Goal: Transaction & Acquisition: Purchase product/service

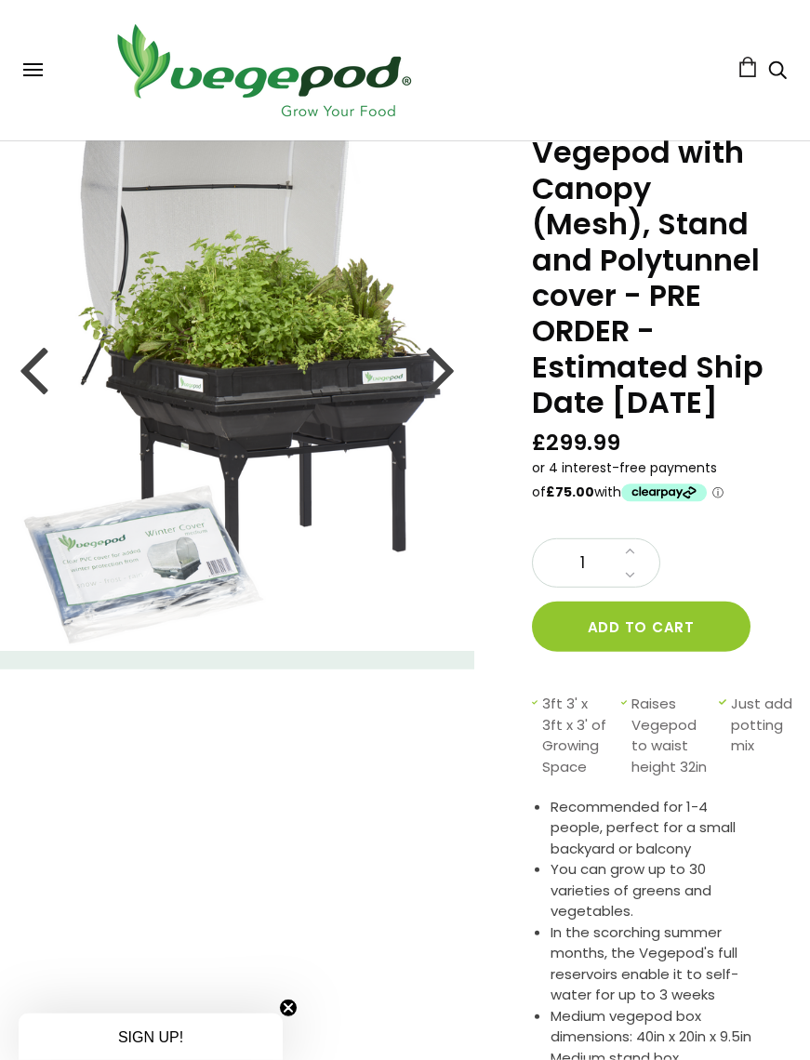
scroll to position [55, 0]
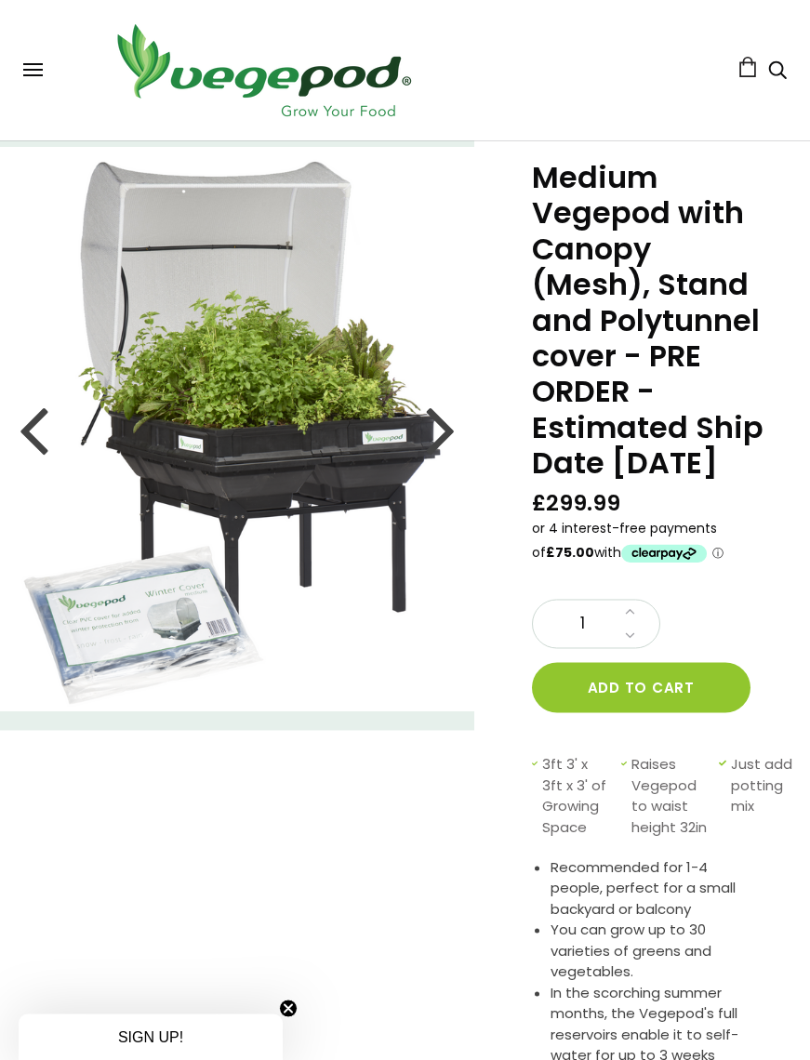
click at [41, 433] on div at bounding box center [34, 429] width 30 height 84
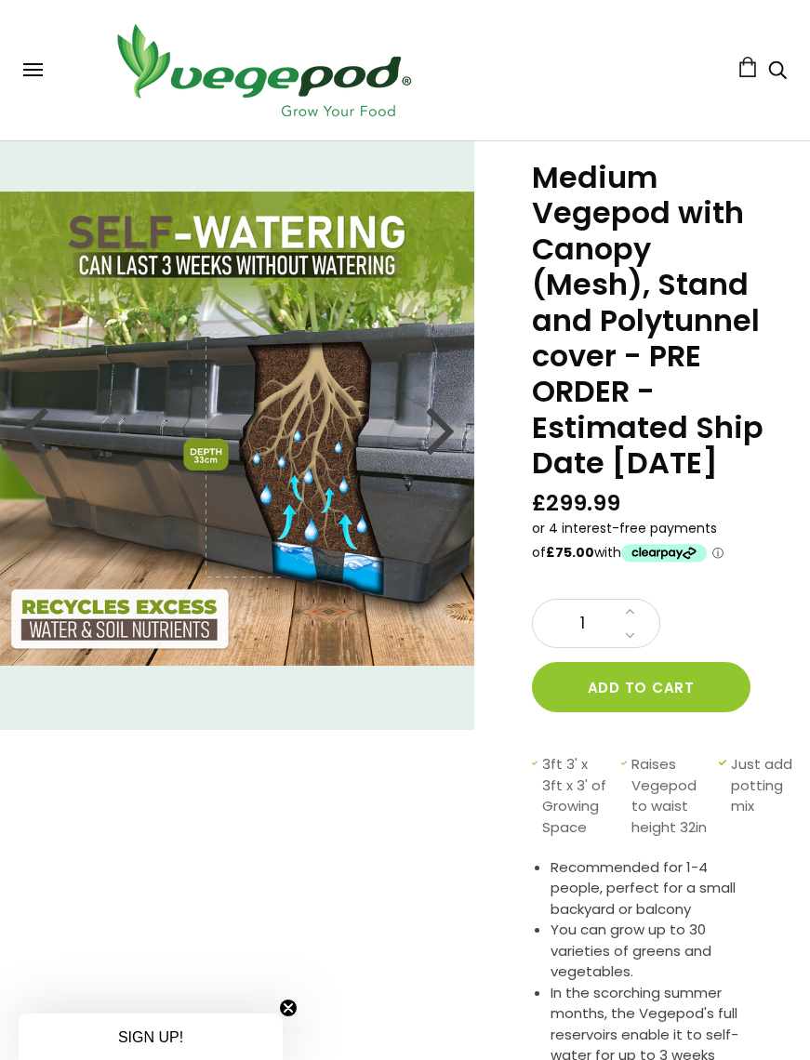
click at [438, 430] on div at bounding box center [441, 429] width 30 height 84
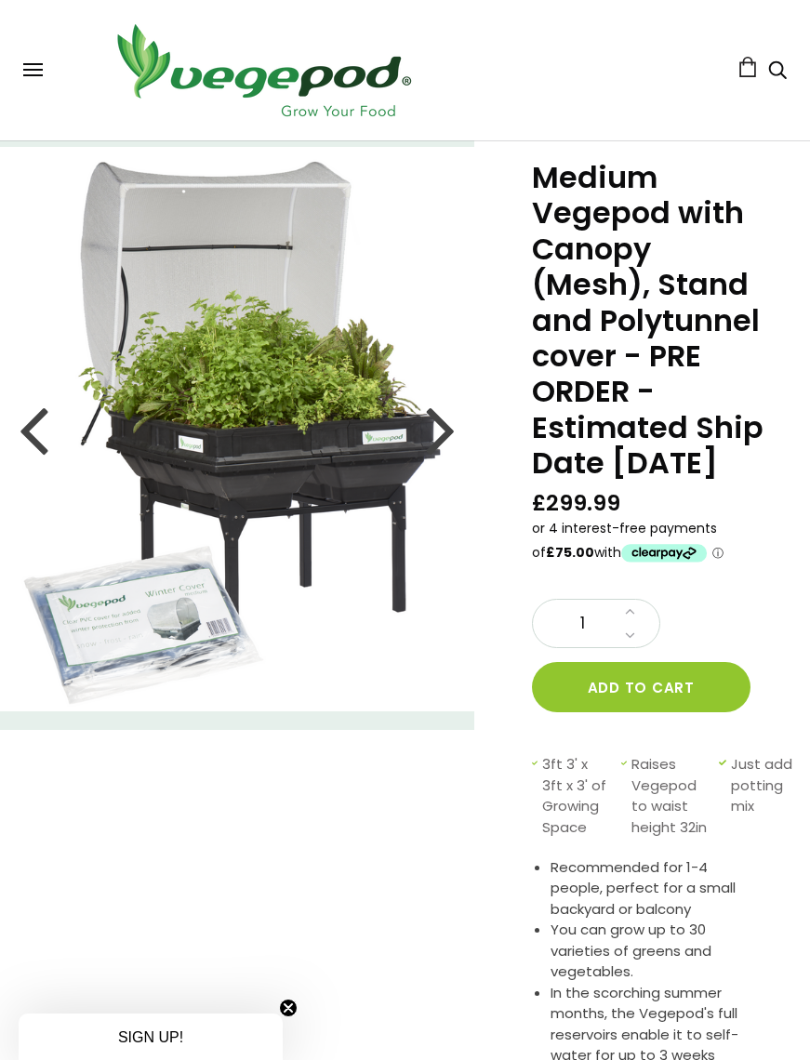
click at [445, 433] on div at bounding box center [441, 429] width 30 height 84
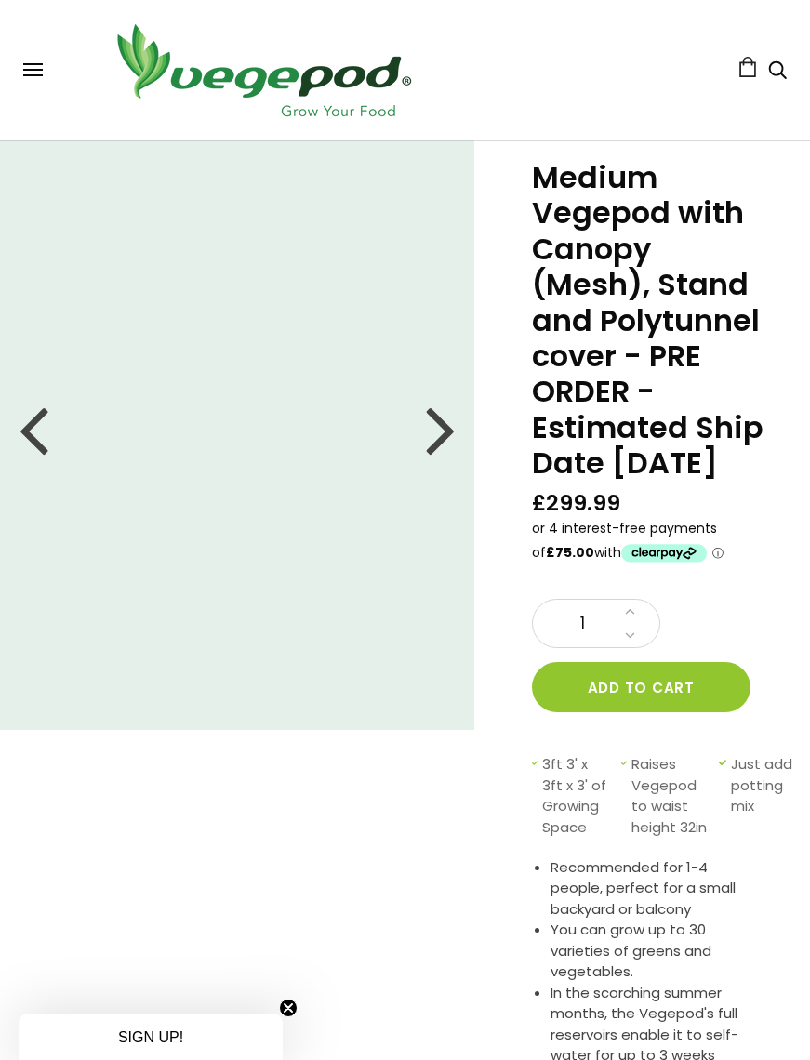
click at [447, 435] on div at bounding box center [441, 429] width 30 height 84
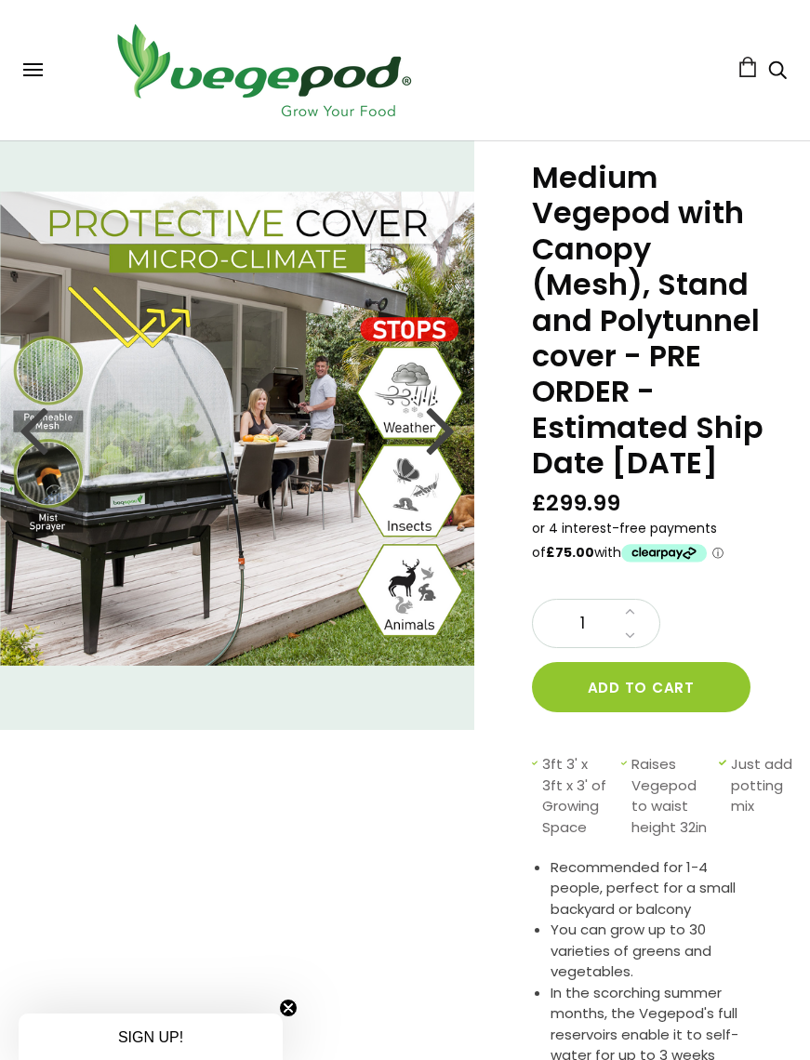
click at [458, 435] on img at bounding box center [237, 428] width 474 height 474
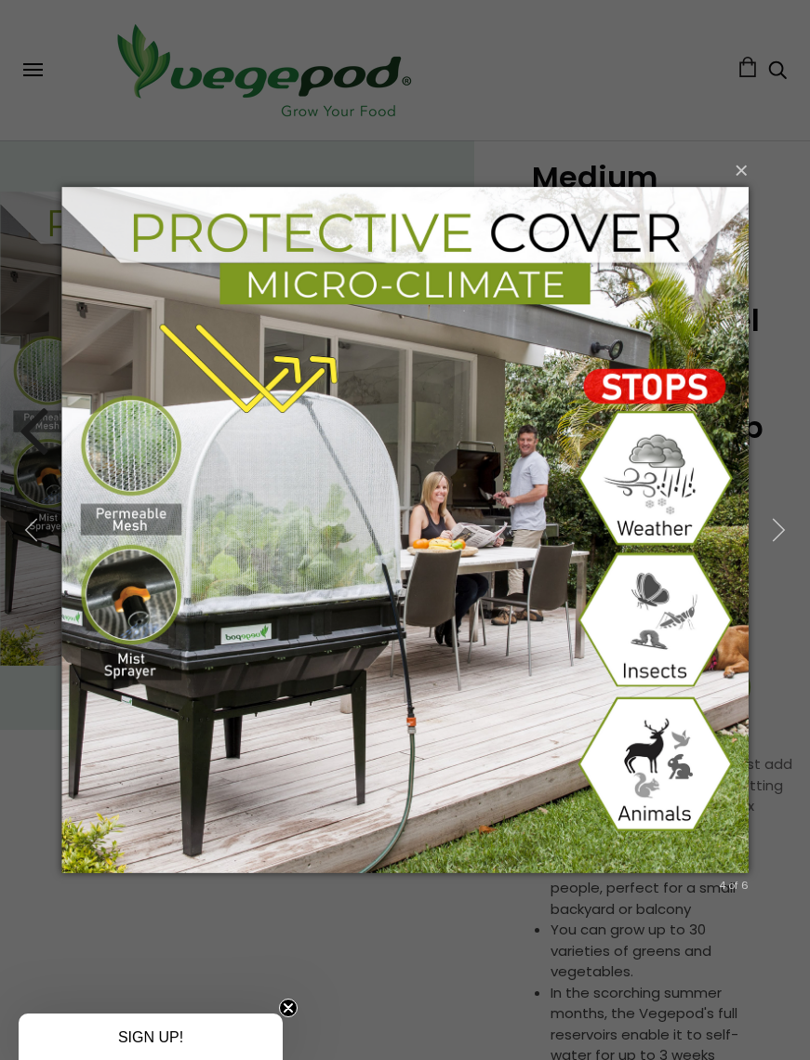
click at [10, 544] on button "button" at bounding box center [31, 530] width 63 height 77
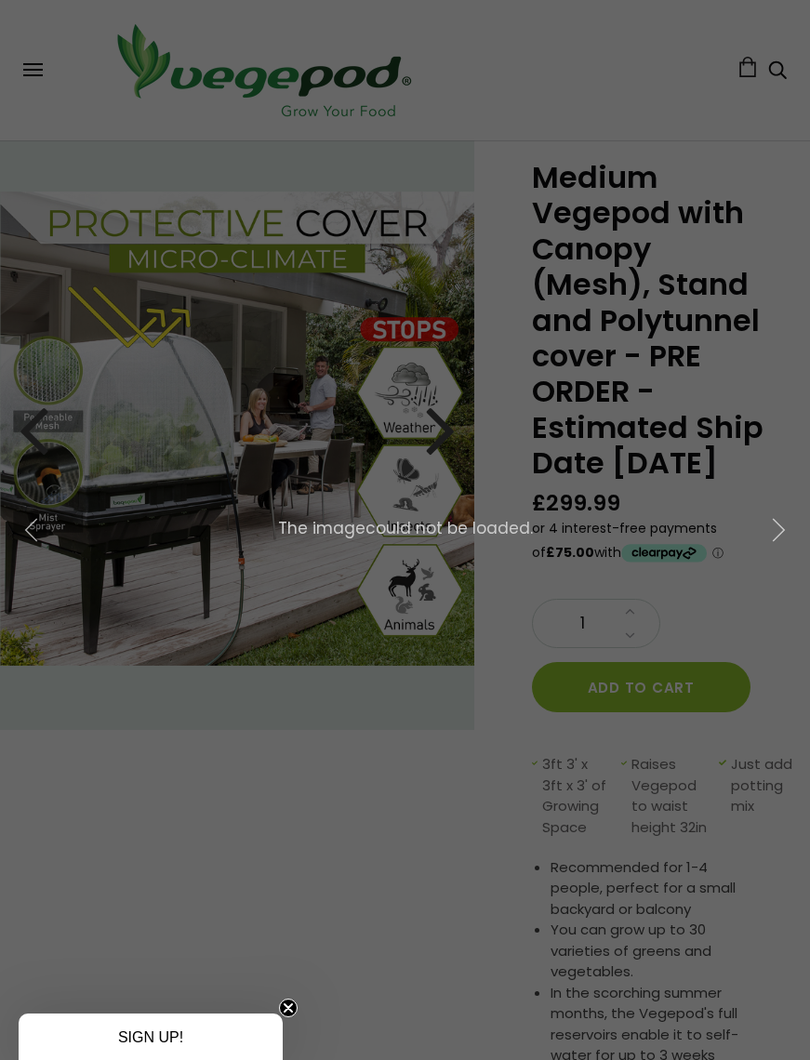
click at [31, 530] on icon "button" at bounding box center [31, 530] width 25 height 25
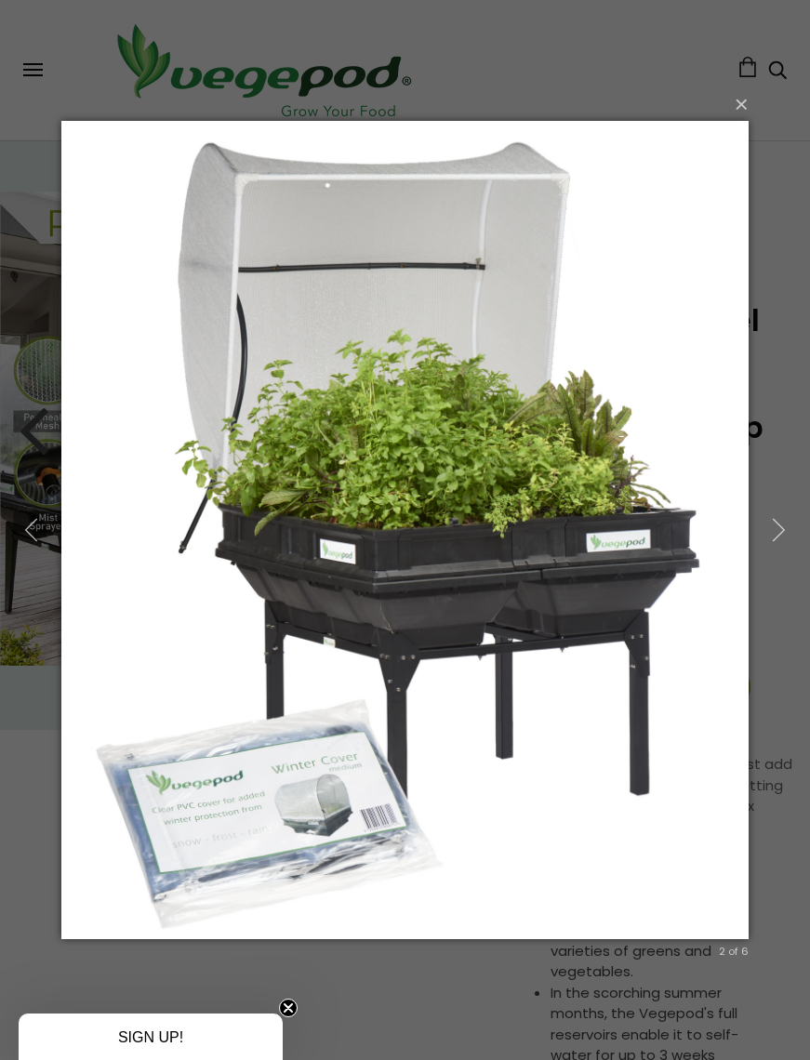
click at [771, 528] on icon "button" at bounding box center [778, 530] width 25 height 25
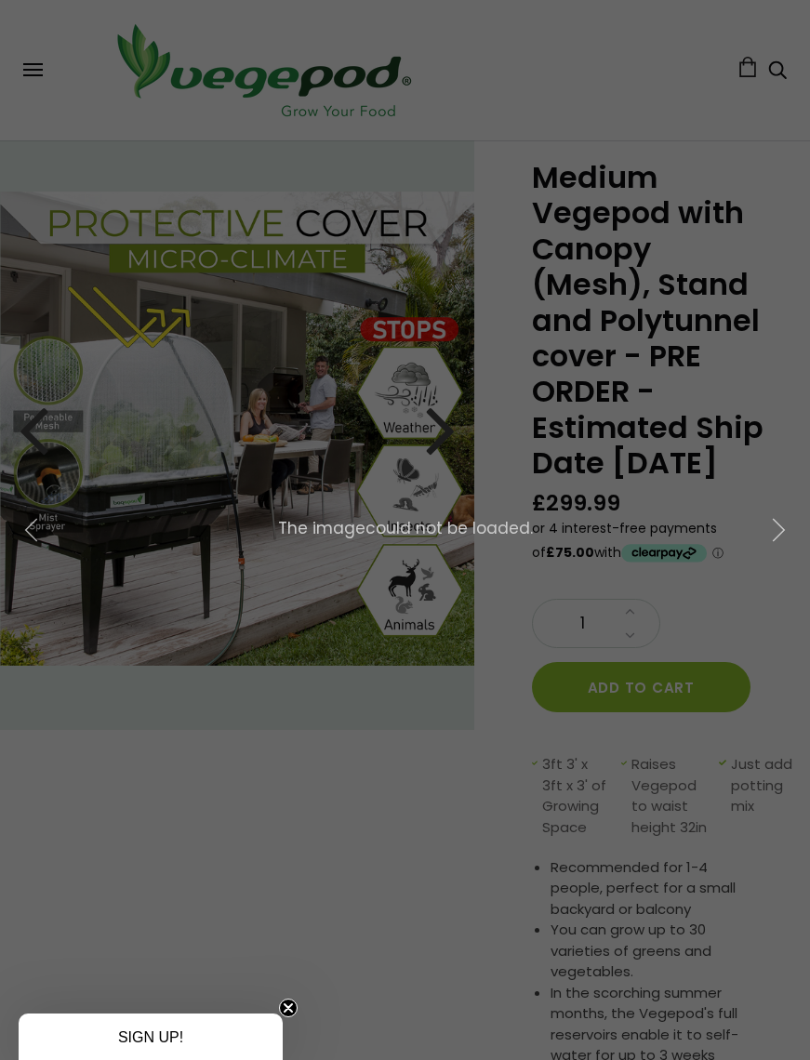
click at [799, 522] on button "button" at bounding box center [778, 530] width 63 height 77
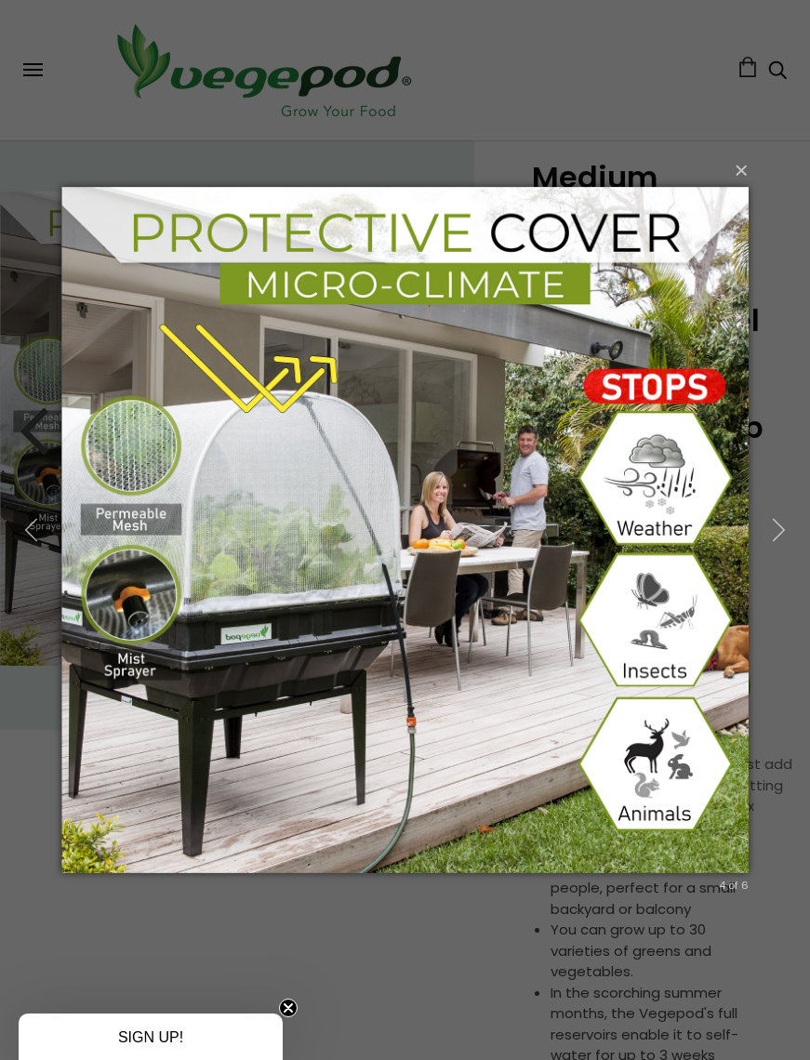
click at [787, 532] on icon "button" at bounding box center [778, 530] width 25 height 25
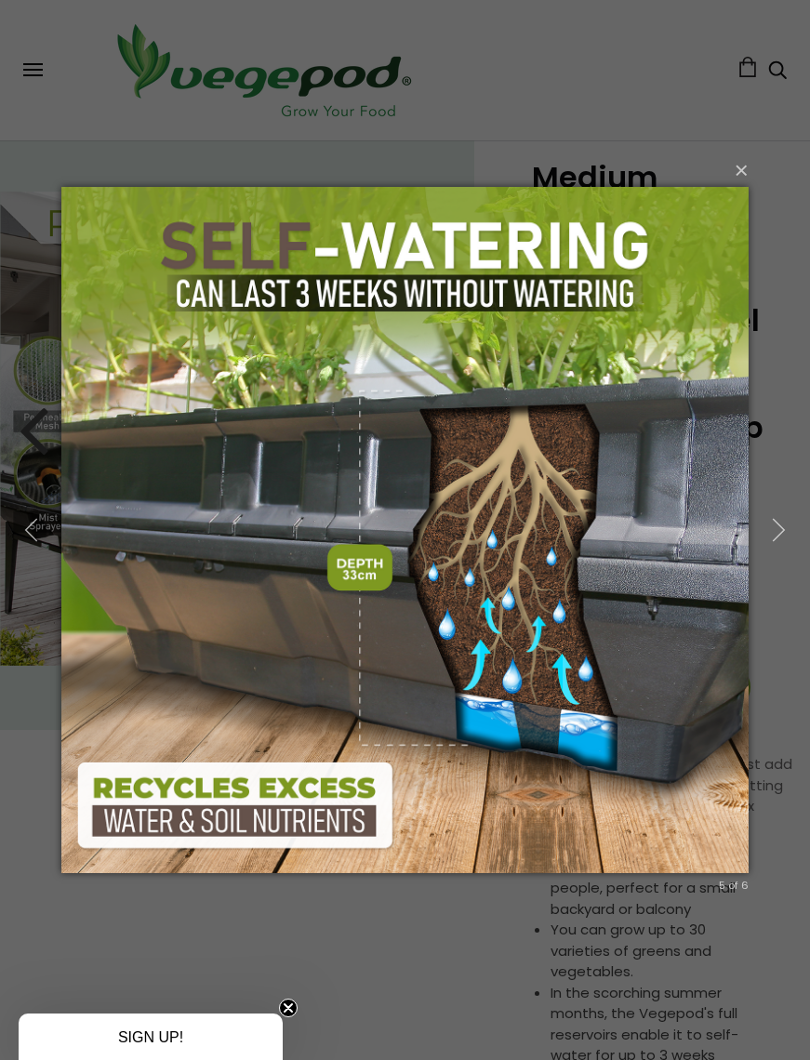
click at [784, 536] on icon "button" at bounding box center [778, 530] width 25 height 25
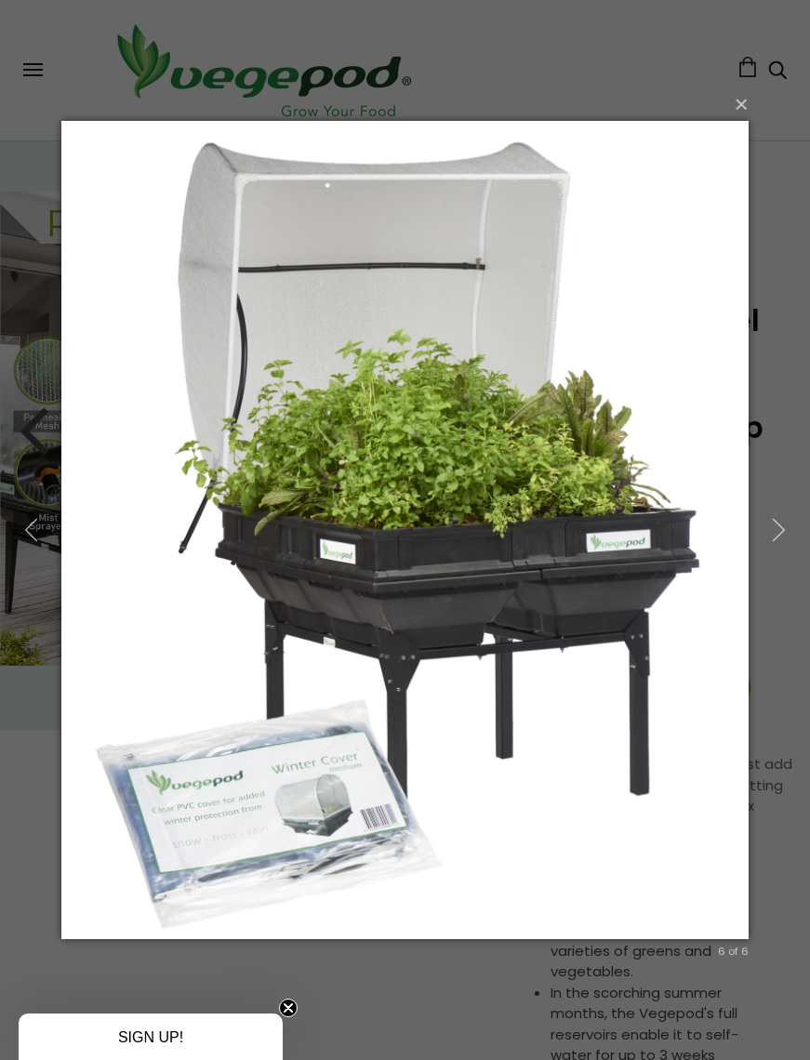
click at [759, 535] on button "button" at bounding box center [778, 530] width 63 height 77
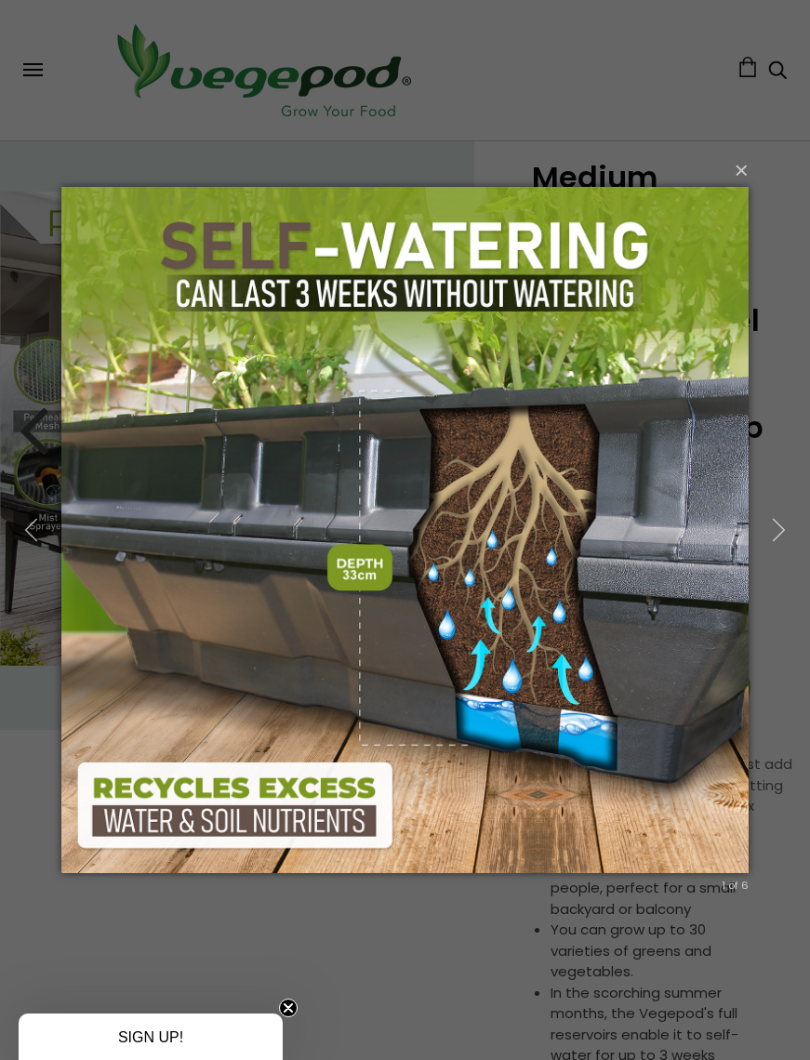
click at [735, 165] on button "×" at bounding box center [410, 170] width 687 height 41
